Goal: Contribute content: Add original content to the website for others to see

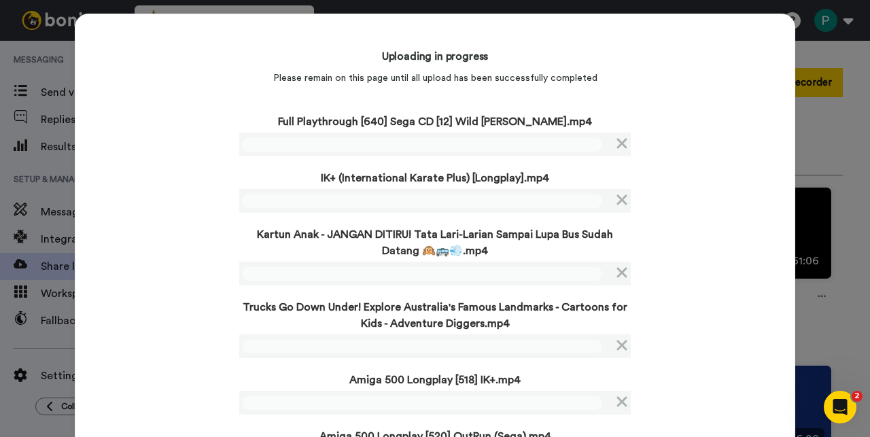
click at [178, 239] on div "Uploading in progress Please remain on this page until all upload has been succ…" at bounding box center [435, 256] width 720 height 485
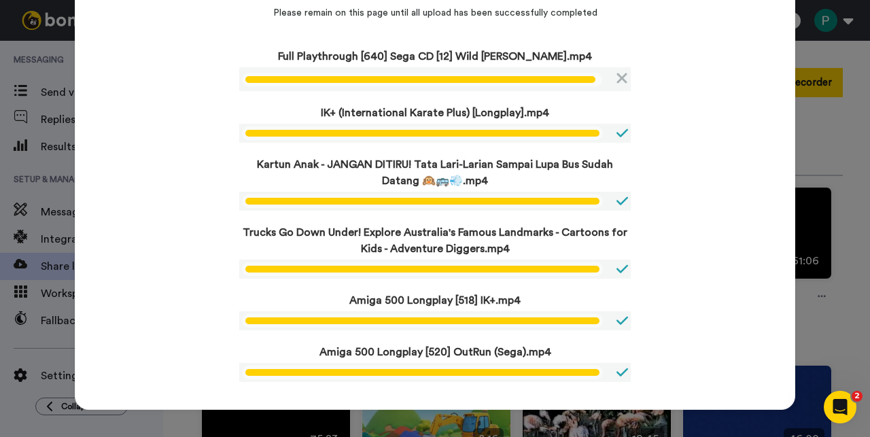
scroll to position [60, 0]
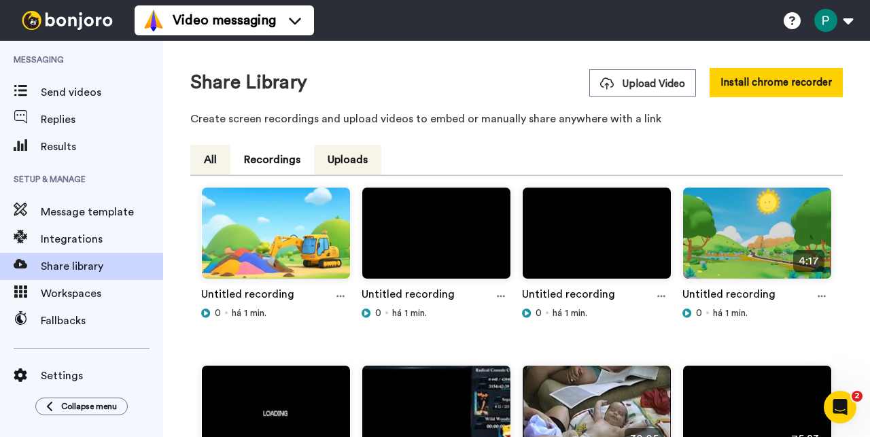
click at [211, 153] on button "All" at bounding box center [210, 160] width 40 height 30
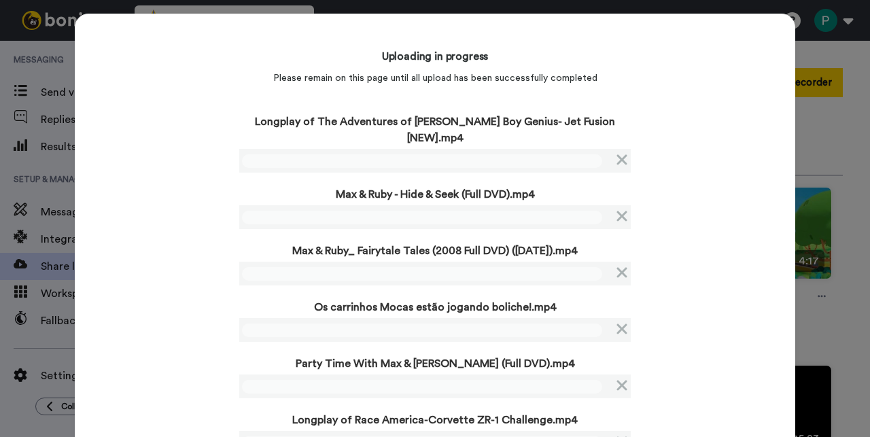
click at [168, 224] on div "Uploading in progress Please remain on this page until all upload has been succ…" at bounding box center [435, 248] width 720 height 469
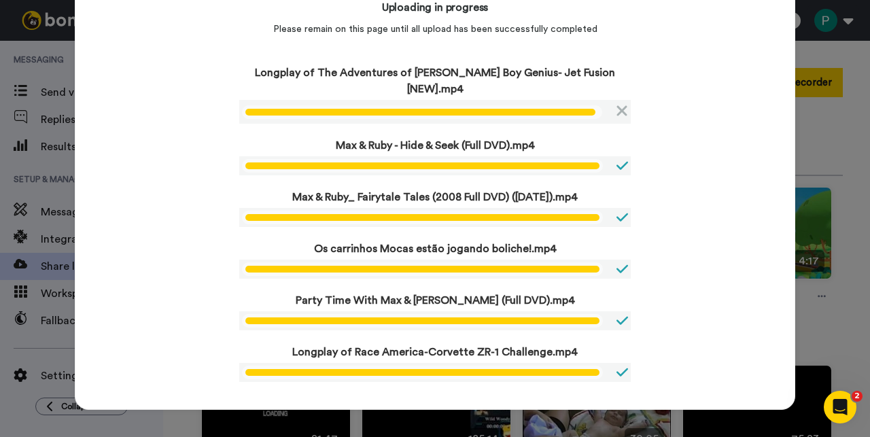
scroll to position [44, 0]
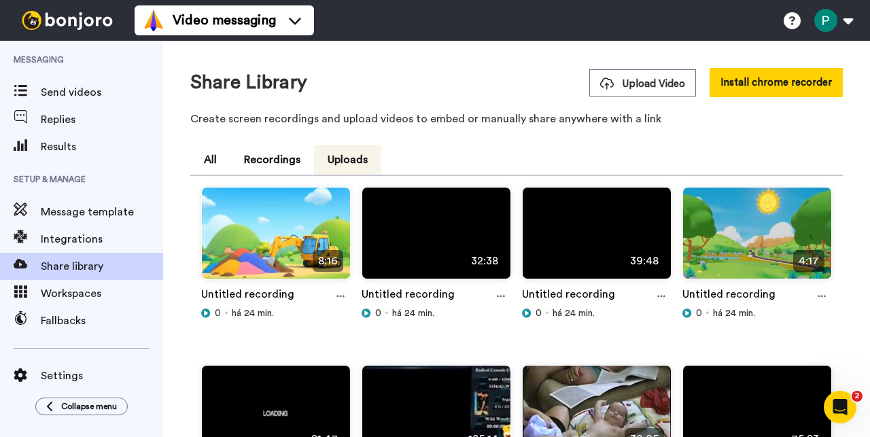
click at [168, 98] on div "Uploading in progress Please remain on this page until all upload has been succ…" at bounding box center [435, 212] width 720 height 310
